Goal: Task Accomplishment & Management: Manage account settings

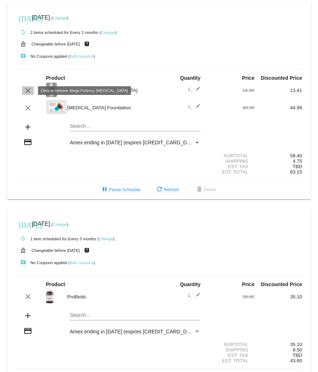
click at [27, 91] on mat-icon "clear" at bounding box center [27, 90] width 9 height 9
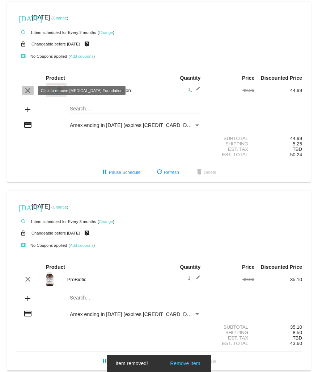
click at [26, 87] on mat-icon "clear" at bounding box center [27, 90] width 9 height 9
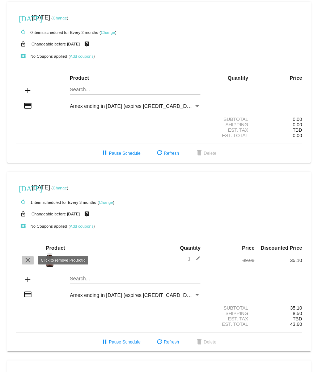
click at [25, 262] on mat-icon "clear" at bounding box center [27, 260] width 9 height 9
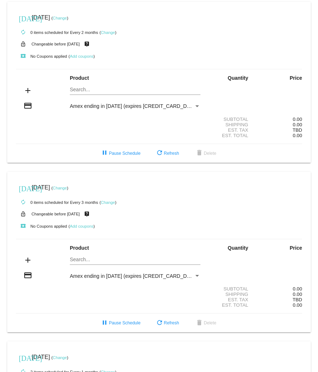
click at [111, 31] on link "Change" at bounding box center [108, 32] width 14 height 4
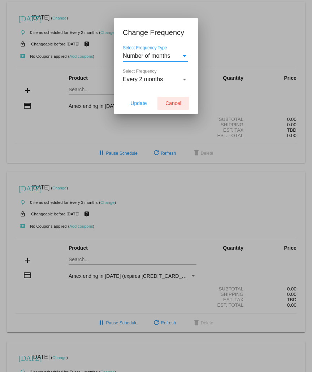
click at [181, 103] on span "Cancel" at bounding box center [173, 103] width 16 height 6
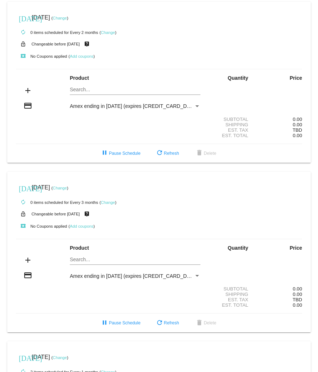
click at [111, 33] on link "Change" at bounding box center [108, 32] width 14 height 4
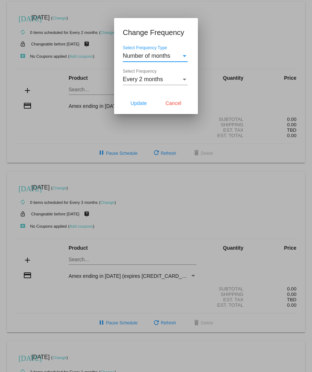
click at [185, 56] on div "Select Frequency Type" at bounding box center [185, 56] width 4 height 2
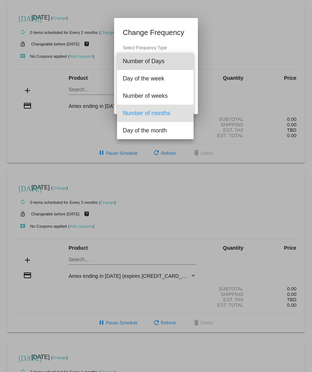
click at [185, 56] on span "Number of Days" at bounding box center [155, 61] width 65 height 17
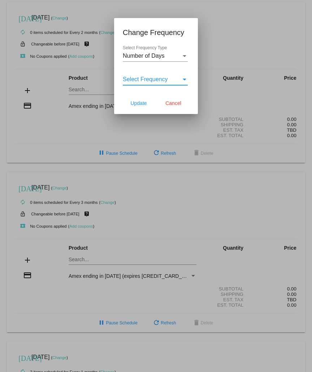
click at [185, 77] on div "Select Frequency" at bounding box center [184, 79] width 7 height 7
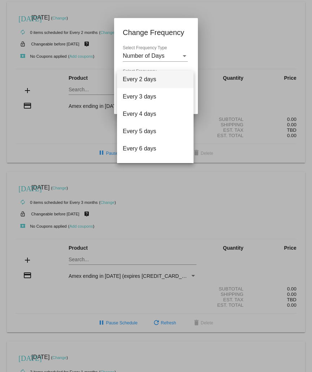
click at [226, 40] on div at bounding box center [156, 186] width 312 height 372
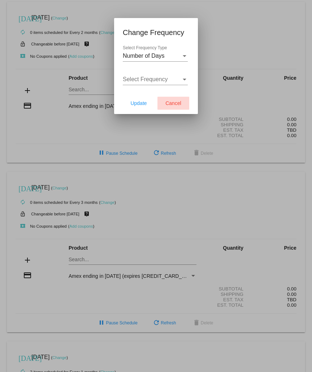
click at [173, 102] on span "Cancel" at bounding box center [173, 103] width 16 height 6
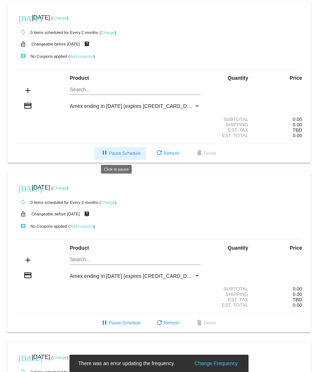
click at [112, 153] on span "pause Pause Schedule" at bounding box center [120, 153] width 40 height 5
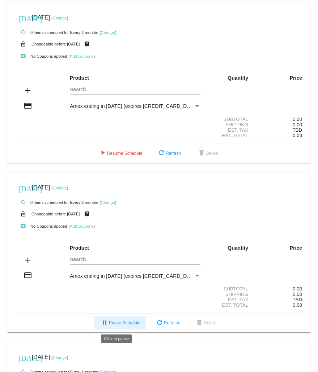
click at [117, 323] on span "pause Pause Schedule" at bounding box center [120, 323] width 40 height 5
